Goal: Find specific page/section: Find specific page/section

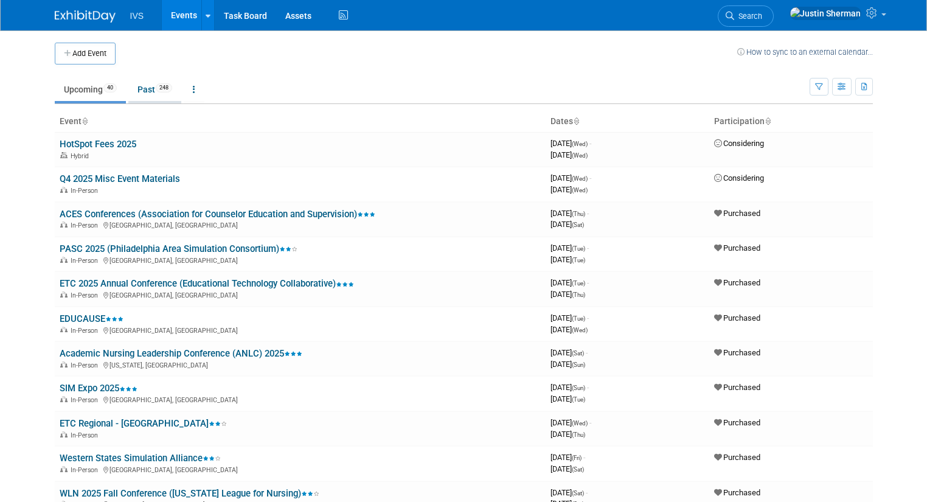
click at [131, 91] on link "Past 248" at bounding box center [154, 89] width 53 height 23
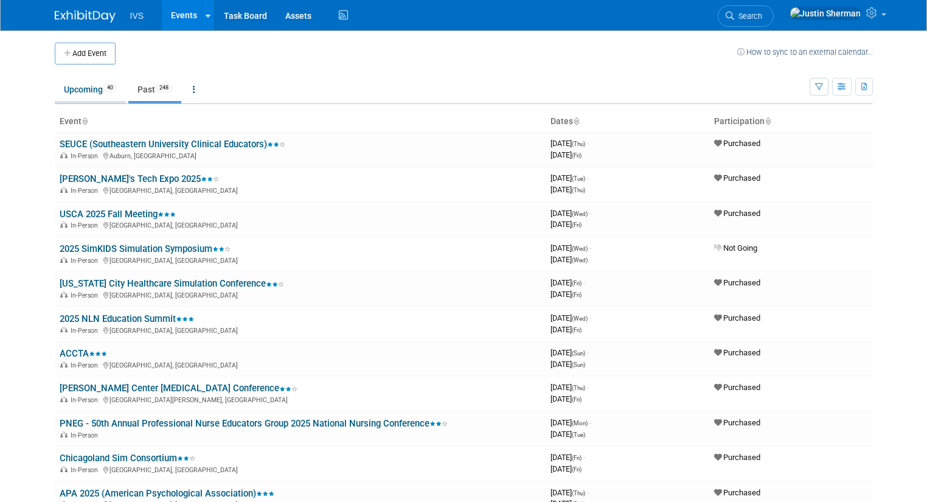
click at [68, 95] on link "Upcoming 40" at bounding box center [90, 89] width 71 height 23
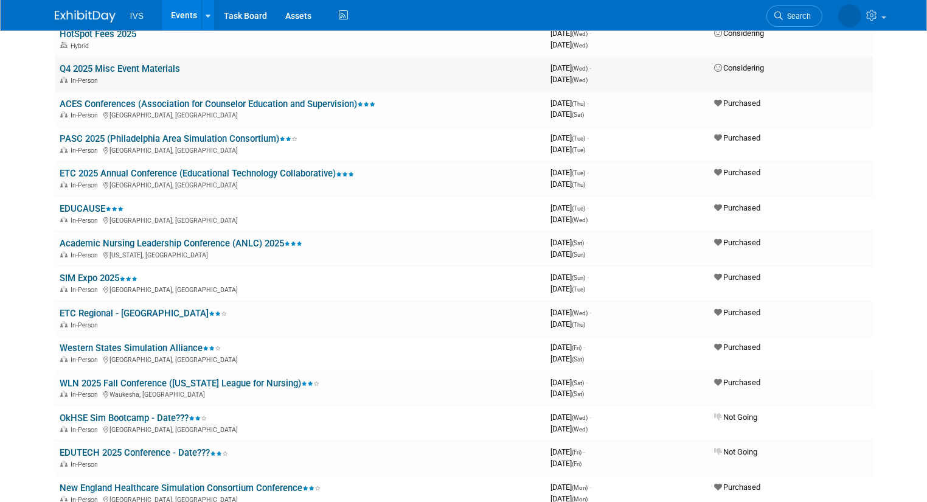
scroll to position [110, 0]
